Goal: Obtain resource: Obtain resource

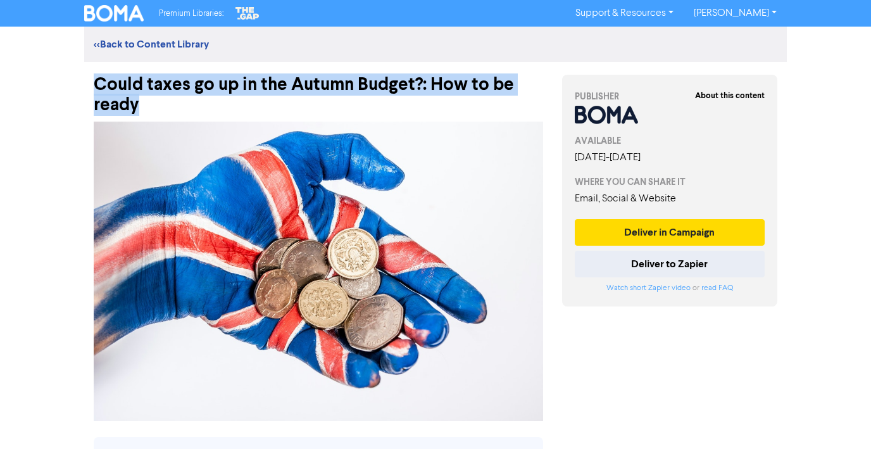
drag, startPoint x: 95, startPoint y: 85, endPoint x: 147, endPoint y: 104, distance: 55.3
click at [147, 104] on div "Could taxes go up in the Autumn Budget?: How to be ready" at bounding box center [318, 88] width 449 height 53
copy div "Could taxes go up in the Autumn Budget?: How to be ready"
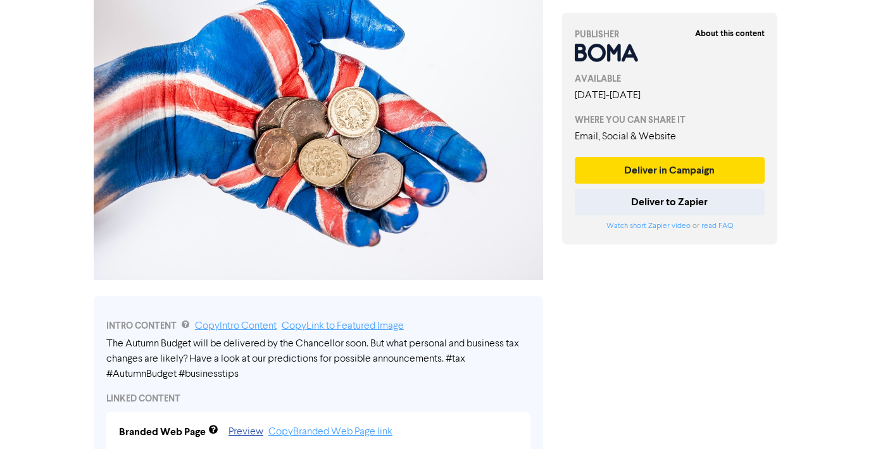
scroll to position [234, 0]
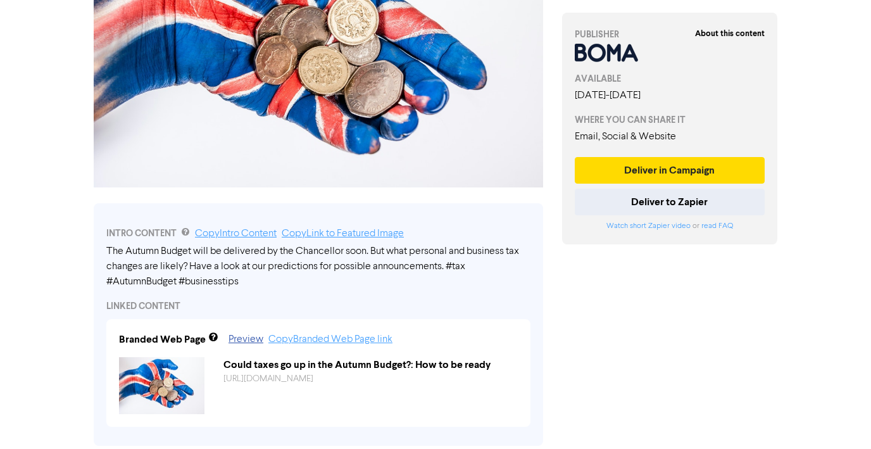
click at [123, 260] on div "The Autumn Budget will be delivered by the Chancellor soon. But what personal a…" at bounding box center [318, 267] width 424 height 46
drag, startPoint x: 108, startPoint y: 249, endPoint x: 209, endPoint y: 278, distance: 104.8
click at [209, 278] on div "The Autumn Budget will be delivered by the Chancellor soon. But what personal a…" at bounding box center [318, 267] width 424 height 46
click at [221, 232] on link "Copy Intro Content" at bounding box center [236, 233] width 82 height 10
